Goal: Task Accomplishment & Management: Manage account settings

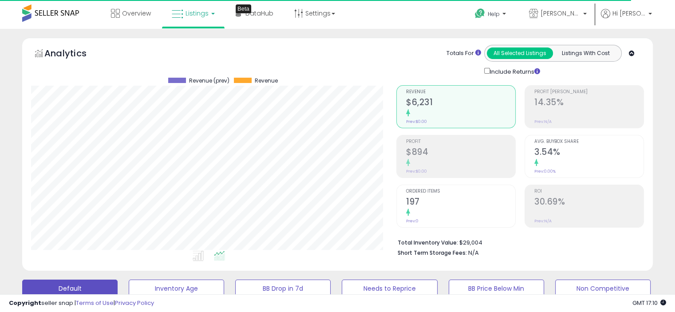
click at [209, 15] on link "Listings" at bounding box center [193, 13] width 56 height 27
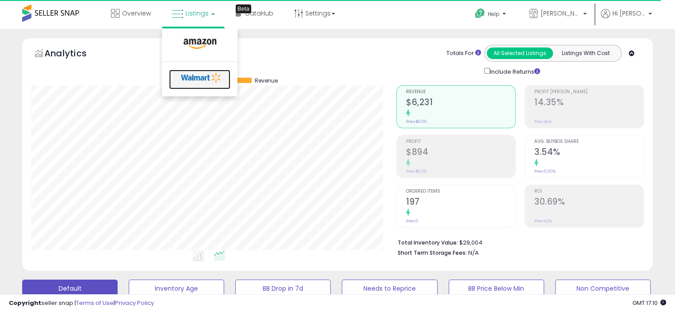
click at [201, 75] on icon at bounding box center [201, 77] width 47 height 13
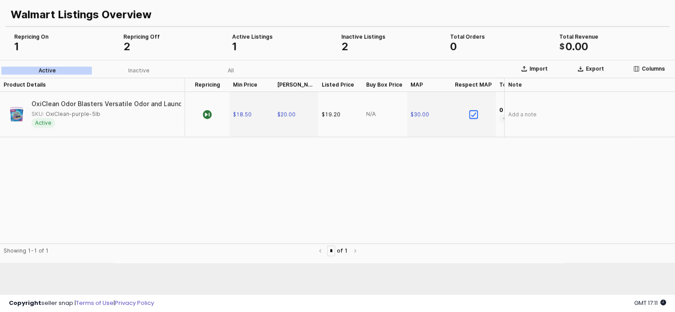
scroll to position [50, 0]
click at [352, 48] on div "2" at bounding box center [392, 46] width 102 height 11
click at [146, 72] on div "Inactive" at bounding box center [138, 70] width 21 height 6
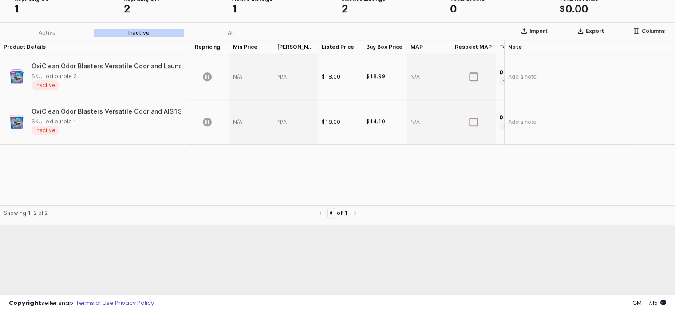
scroll to position [0, 0]
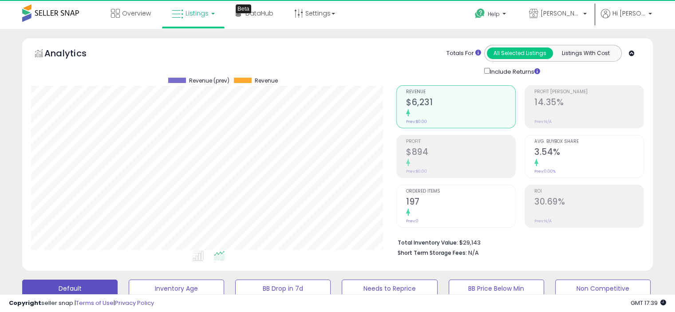
scroll to position [182, 365]
